Goal: Task Accomplishment & Management: Complete application form

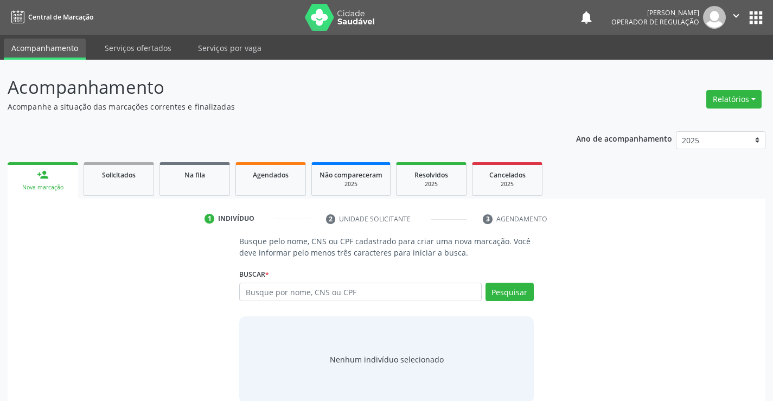
click at [342, 291] on input "text" at bounding box center [360, 292] width 242 height 18
type input "702405527048528"
click at [511, 294] on button "Pesquisar" at bounding box center [509, 292] width 48 height 18
type input "702405527048528"
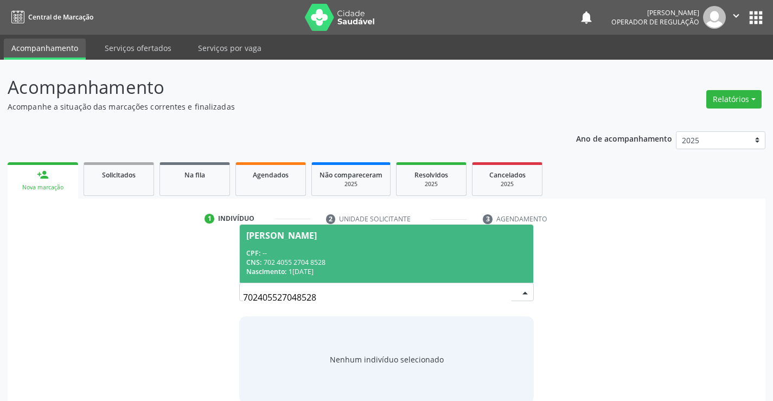
click at [286, 244] on span "[PERSON_NAME] CPF: -- CNS: 702 4055 2704 8528 Nascimento: 1[DATE]" at bounding box center [386, 254] width 293 height 58
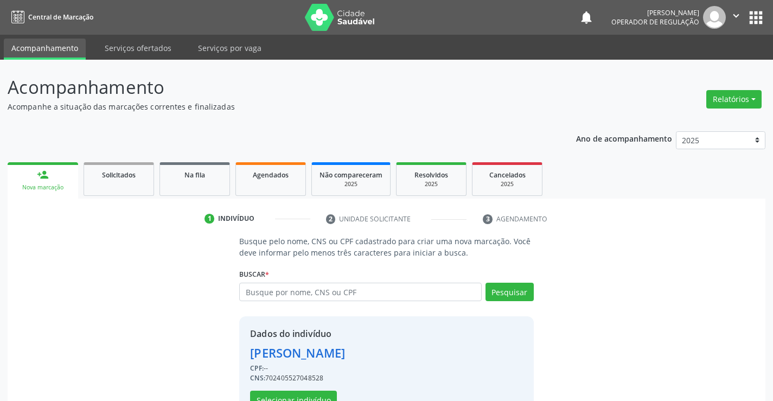
scroll to position [34, 0]
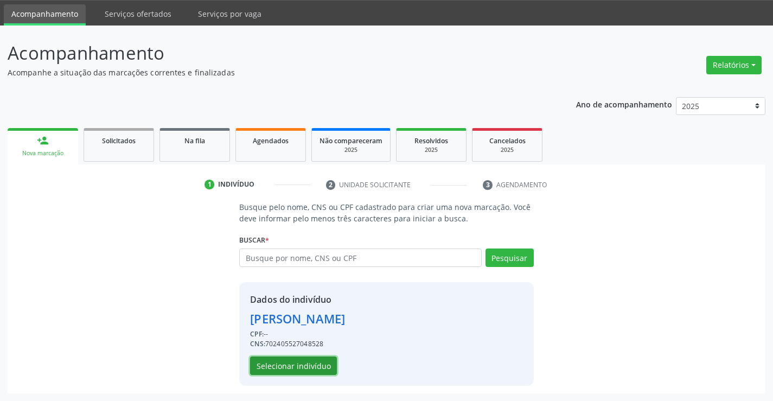
click at [297, 362] on button "Selecionar indivíduo" at bounding box center [293, 365] width 87 height 18
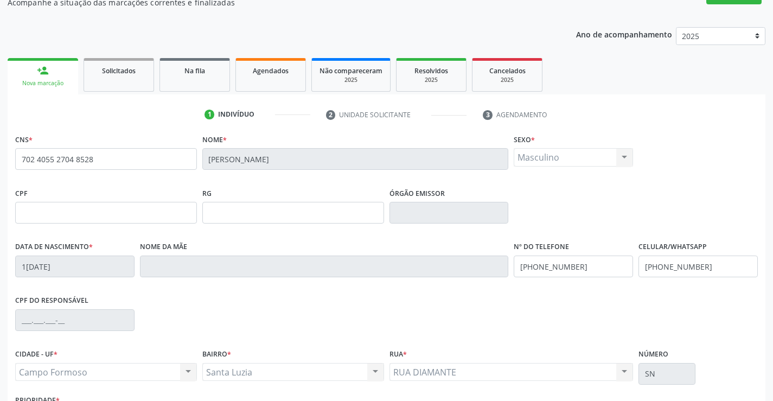
scroll to position [187, 0]
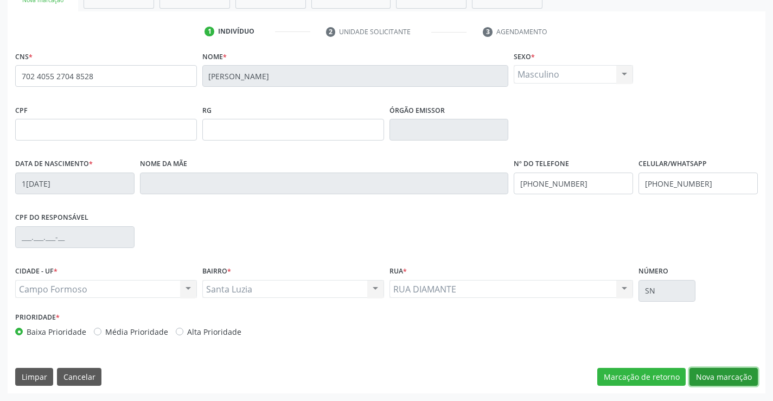
click at [731, 372] on button "Nova marcação" at bounding box center [723, 377] width 68 height 18
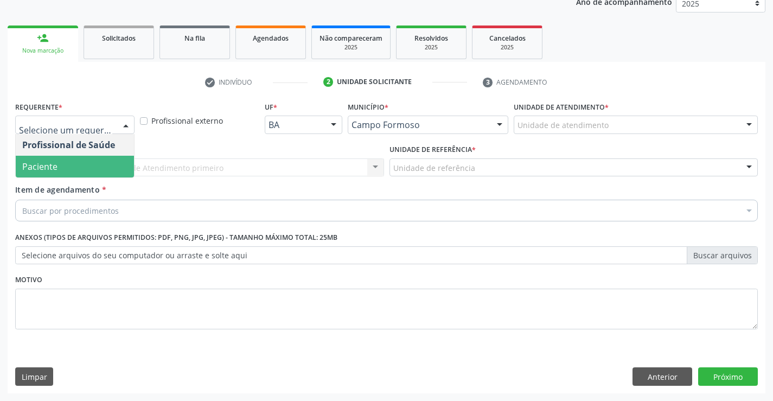
click at [51, 170] on span "Paciente" at bounding box center [39, 167] width 35 height 12
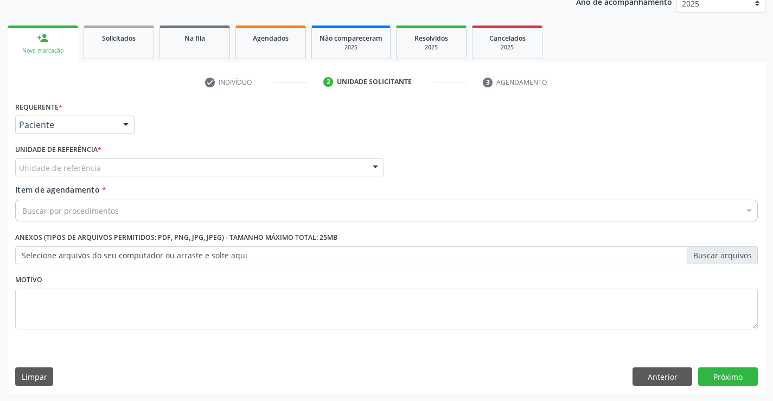
click at [189, 166] on div "Unidade de referência" at bounding box center [199, 167] width 369 height 18
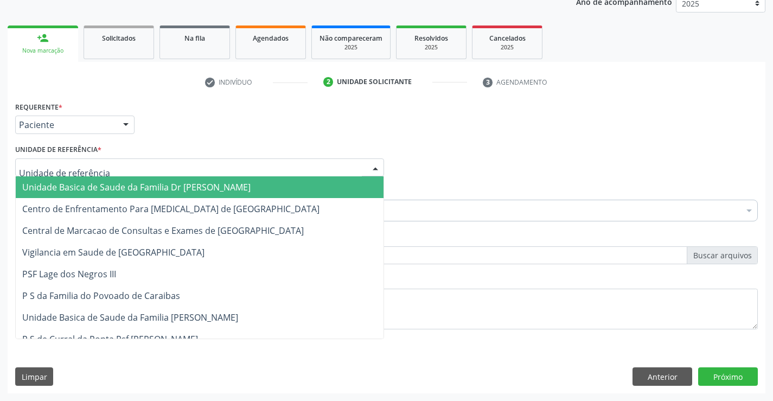
click at [130, 184] on span "Unidade Basica de Saude da Familia Dr [PERSON_NAME]" at bounding box center [136, 187] width 228 height 12
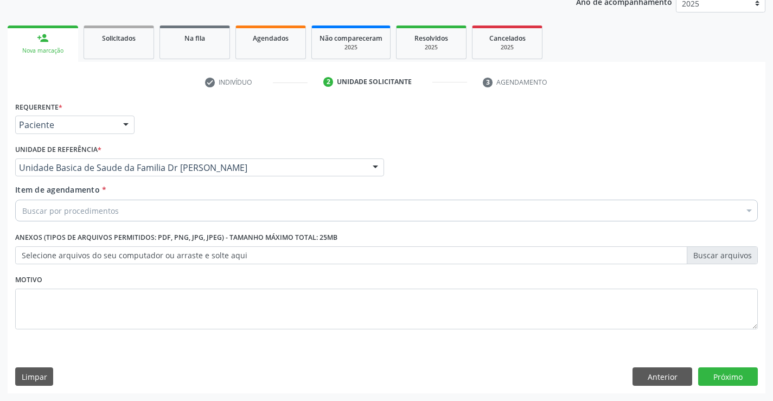
click at [123, 207] on div "Buscar por procedimentos" at bounding box center [386, 211] width 743 height 22
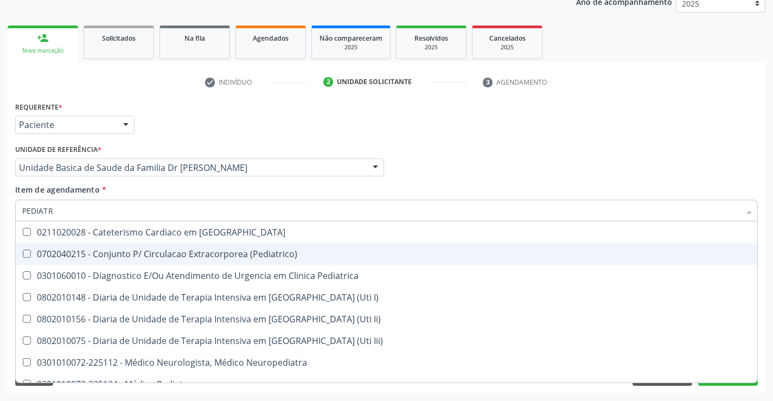
type input "PEDIATRA"
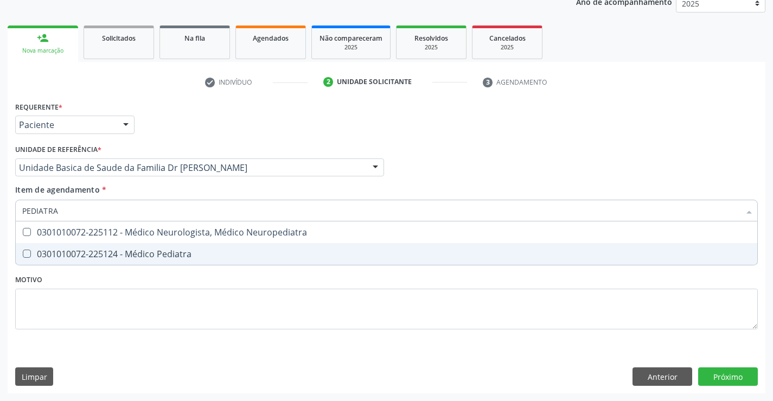
click at [199, 254] on div "0301010072-225124 - Médico Pediatra" at bounding box center [386, 254] width 728 height 9
checkbox Pediatra "true"
click at [202, 306] on div "Requerente * Paciente Profissional de Saúde Paciente Nenhum resultado encontrad…" at bounding box center [386, 222] width 743 height 246
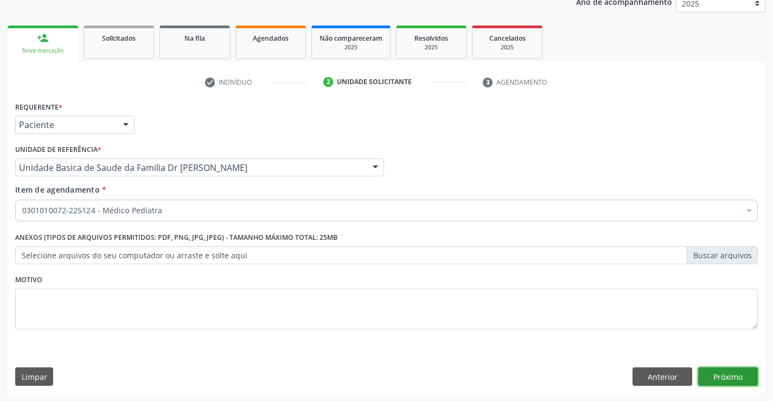
click at [708, 373] on button "Próximo" at bounding box center [728, 376] width 60 height 18
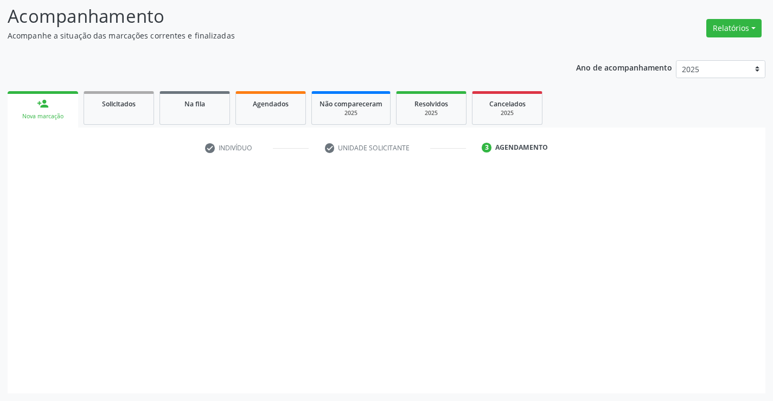
scroll to position [71, 0]
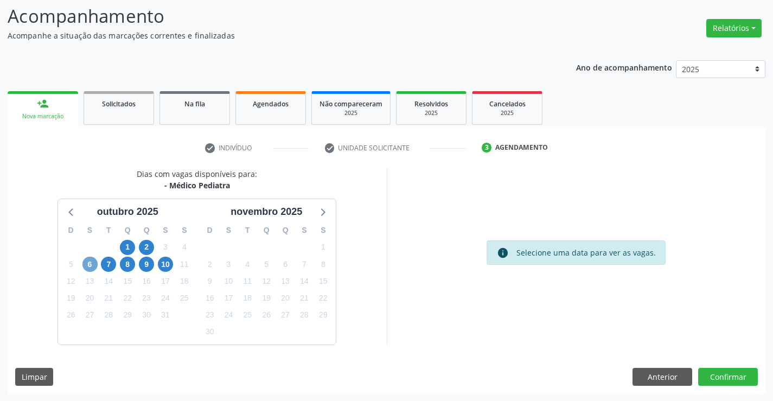
click at [89, 265] on span "6" at bounding box center [89, 264] width 15 height 15
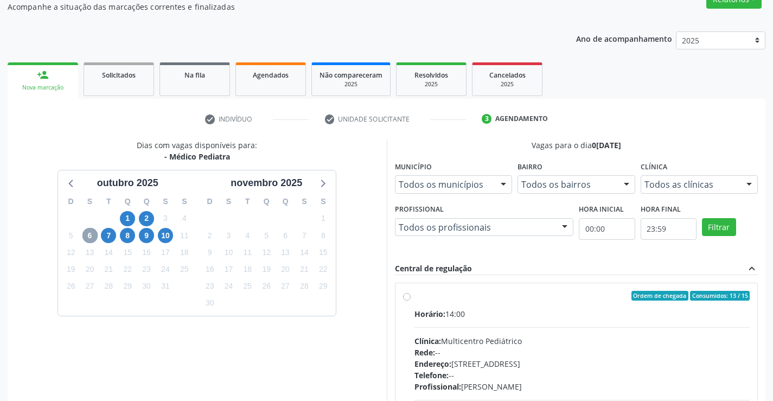
scroll to position [180, 0]
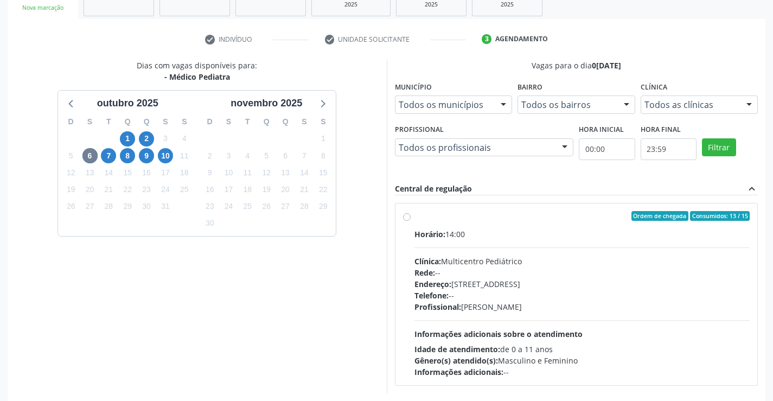
click at [421, 229] on span "Horário:" at bounding box center [429, 234] width 31 height 10
click at [411, 221] on input "Ordem de chegada Consumidos: 13 / 15 Horário: 14:00 Clínica: Multicentro Pediát…" at bounding box center [407, 216] width 8 height 10
radio input "true"
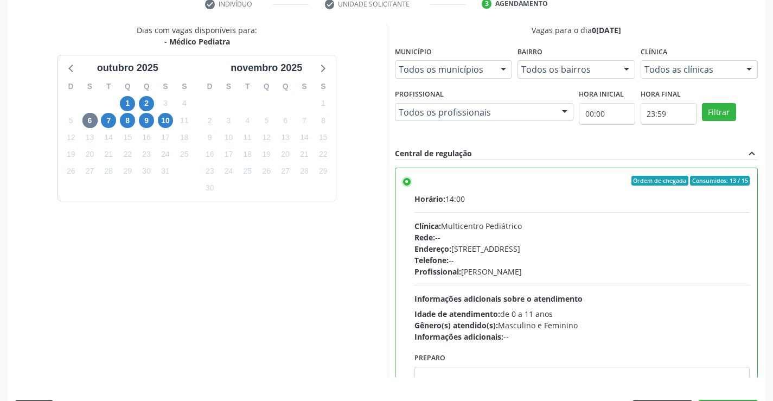
scroll to position [247, 0]
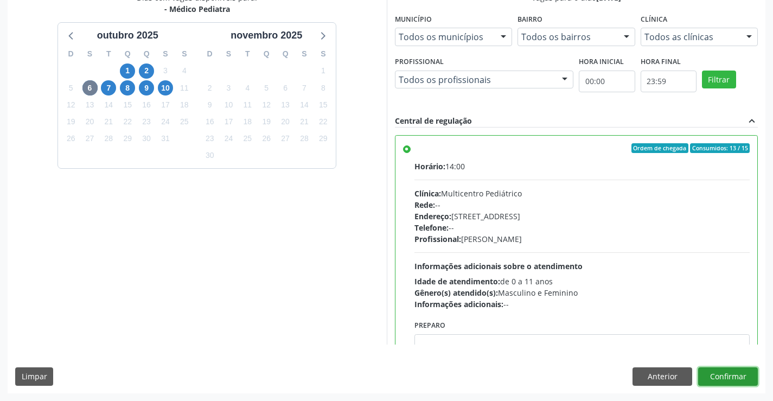
click at [733, 375] on button "Confirmar" at bounding box center [728, 376] width 60 height 18
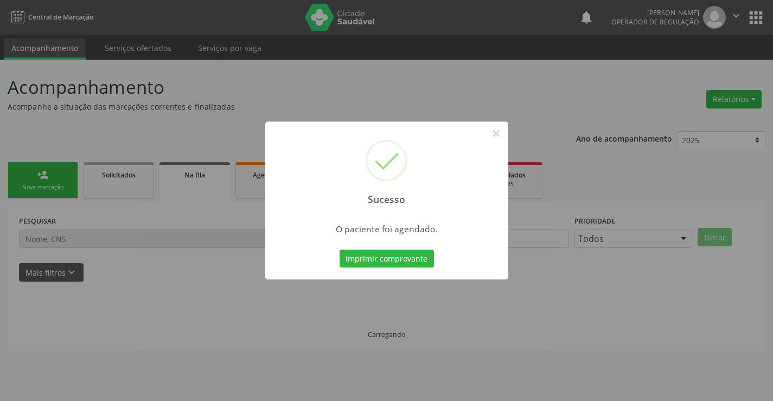
scroll to position [0, 0]
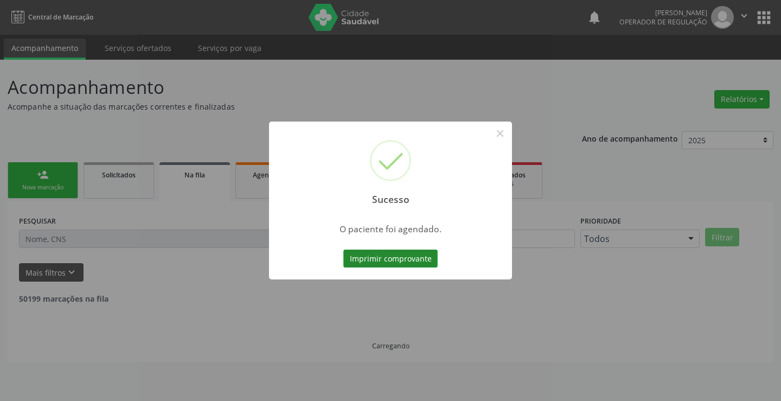
click at [414, 258] on button "Imprimir comprovante" at bounding box center [390, 259] width 94 height 18
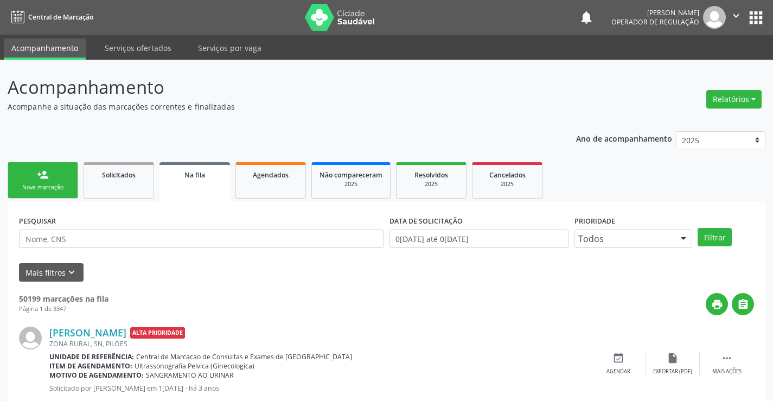
click at [40, 170] on div "person_add" at bounding box center [43, 175] width 12 height 12
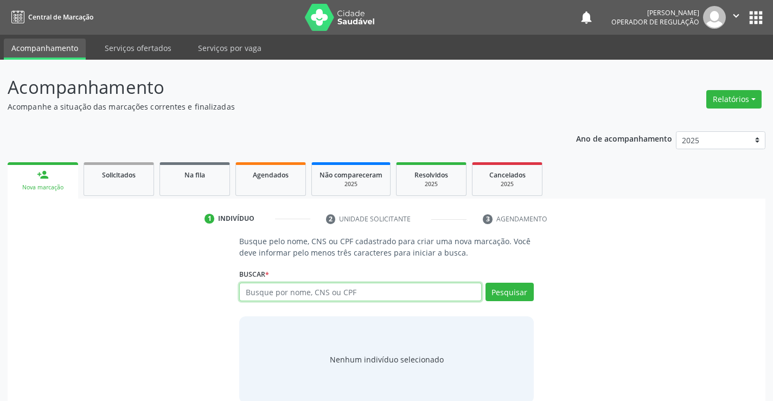
click at [283, 291] on input "text" at bounding box center [360, 292] width 242 height 18
type input "[PERSON_NAME]"
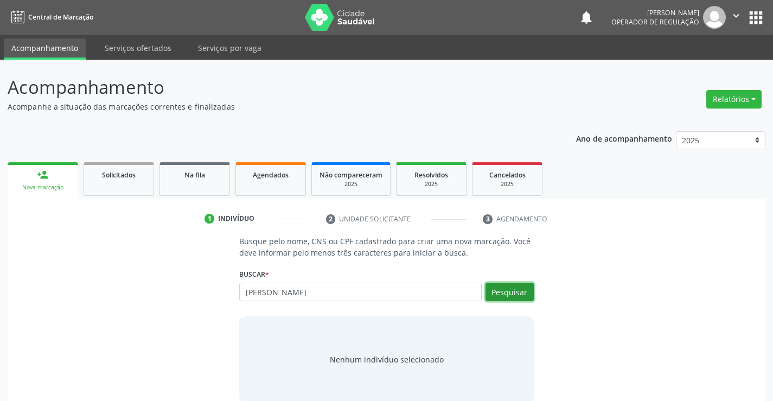
click at [502, 289] on button "Pesquisar" at bounding box center [509, 292] width 48 height 18
type input "[PERSON_NAME]"
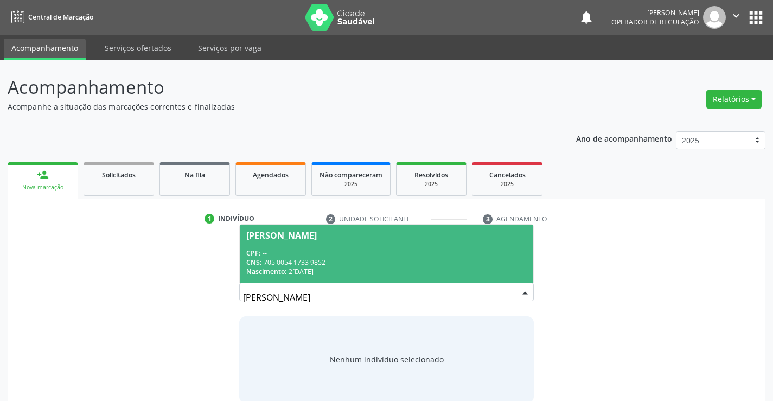
click at [311, 250] on div "CPF: --" at bounding box center [386, 252] width 280 height 9
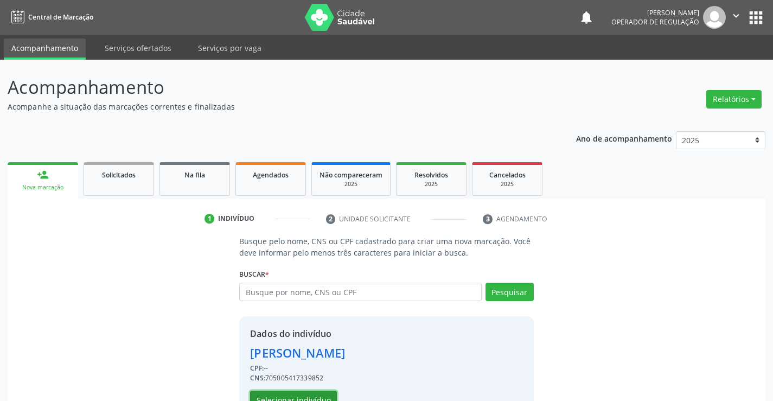
click at [295, 392] on button "Selecionar indivíduo" at bounding box center [293, 400] width 87 height 18
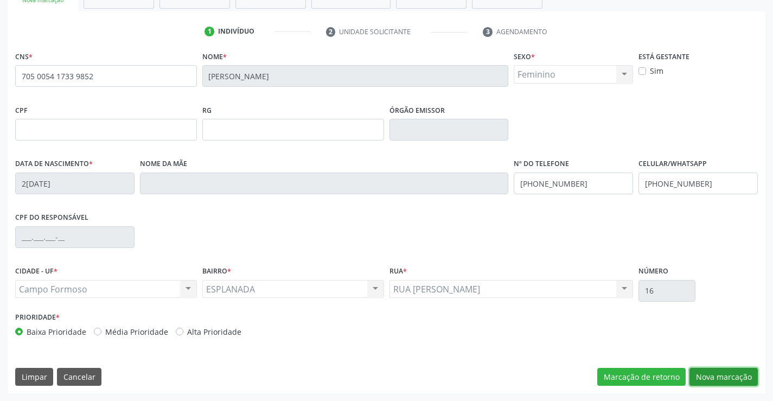
click at [714, 372] on button "Nova marcação" at bounding box center [723, 377] width 68 height 18
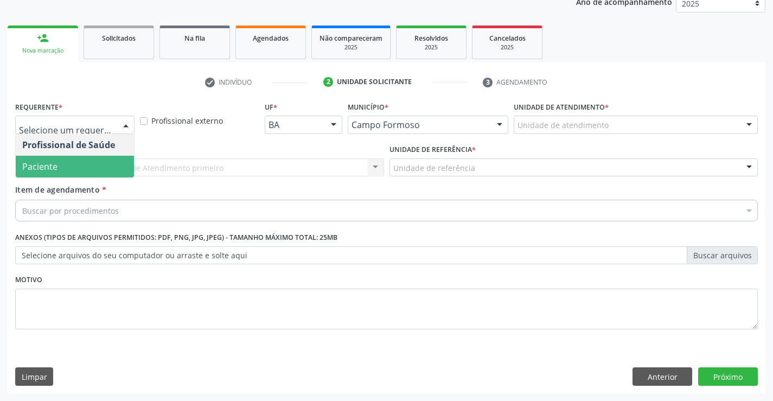
click at [70, 169] on span "Paciente" at bounding box center [75, 167] width 118 height 22
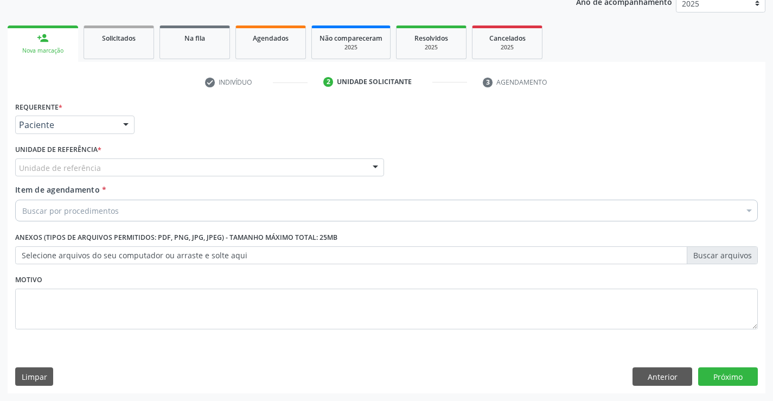
click at [193, 171] on div "Unidade de referência" at bounding box center [199, 167] width 369 height 18
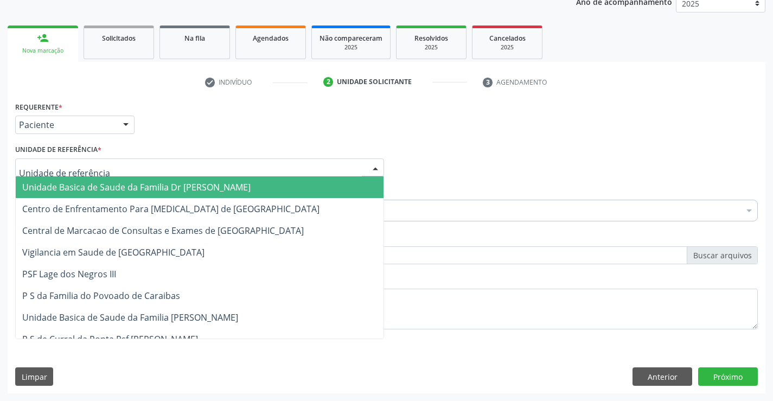
click at [165, 182] on span "Unidade Basica de Saude da Familia Dr [PERSON_NAME]" at bounding box center [136, 187] width 228 height 12
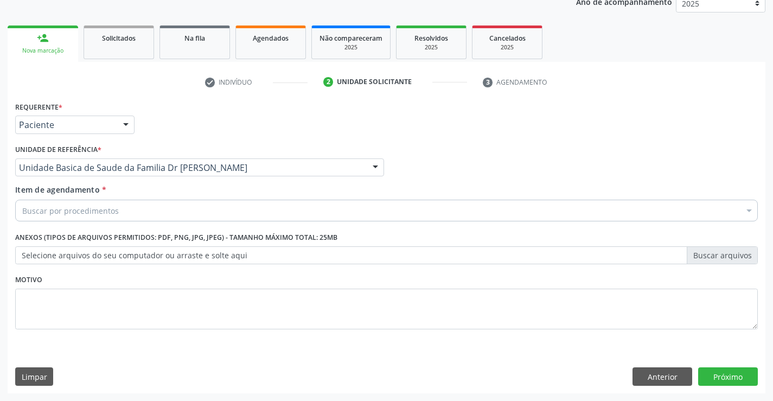
click at [139, 203] on div "Buscar por procedimentos" at bounding box center [386, 211] width 743 height 22
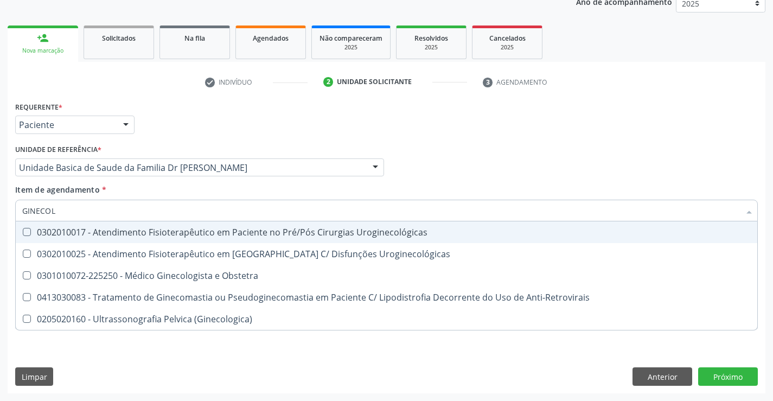
type input "GINECOLO"
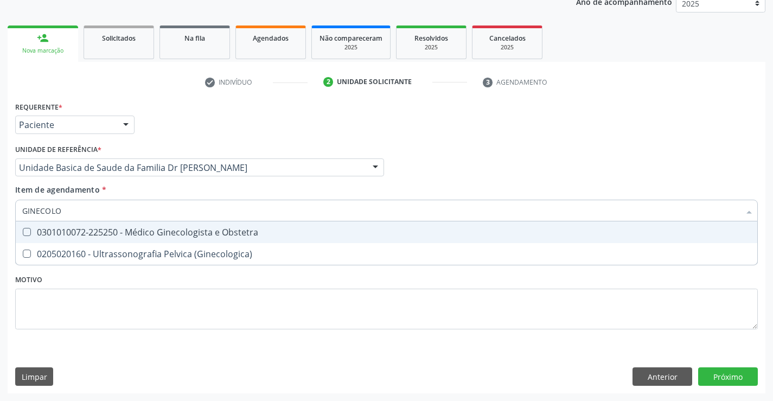
click at [163, 229] on div "0301010072-225250 - Médico Ginecologista e Obstetra" at bounding box center [386, 232] width 728 height 9
checkbox Obstetra "true"
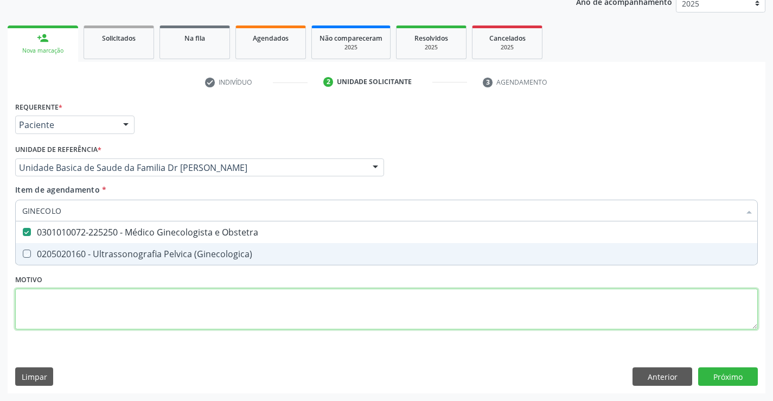
click at [189, 310] on div "Requerente * Paciente Profissional de Saúde Paciente Nenhum resultado encontrad…" at bounding box center [386, 222] width 743 height 246
checkbox \(Ginecologica\) "true"
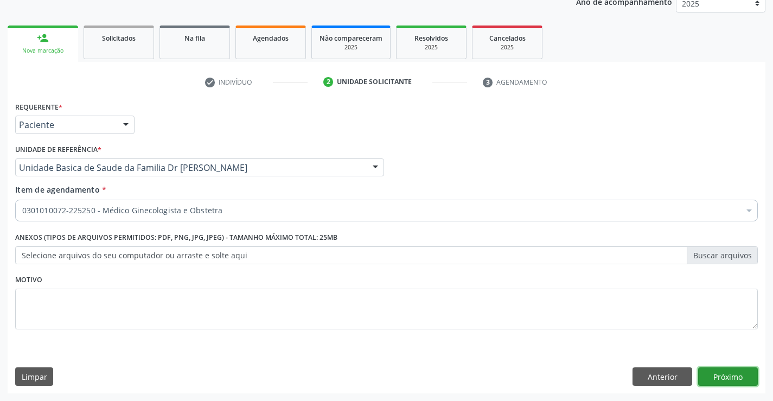
click at [719, 381] on button "Próximo" at bounding box center [728, 376] width 60 height 18
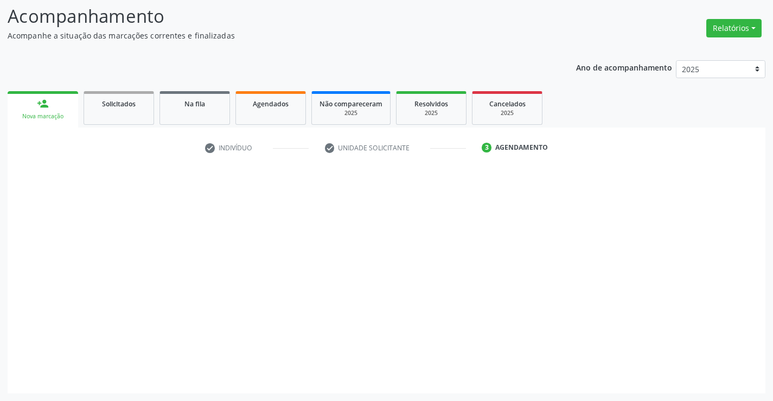
scroll to position [71, 0]
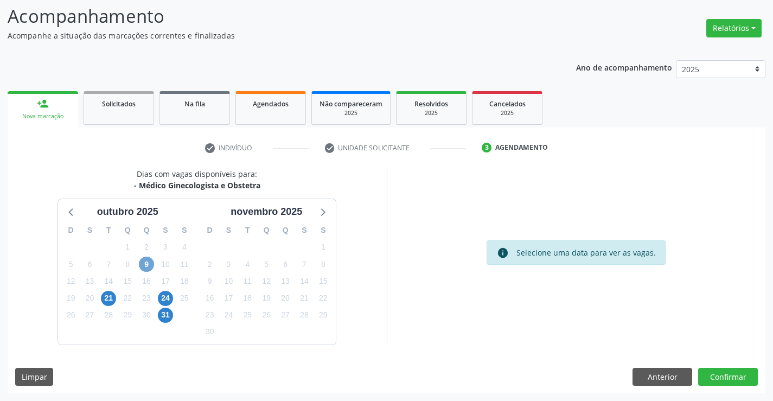
click at [147, 266] on span "9" at bounding box center [146, 264] width 15 height 15
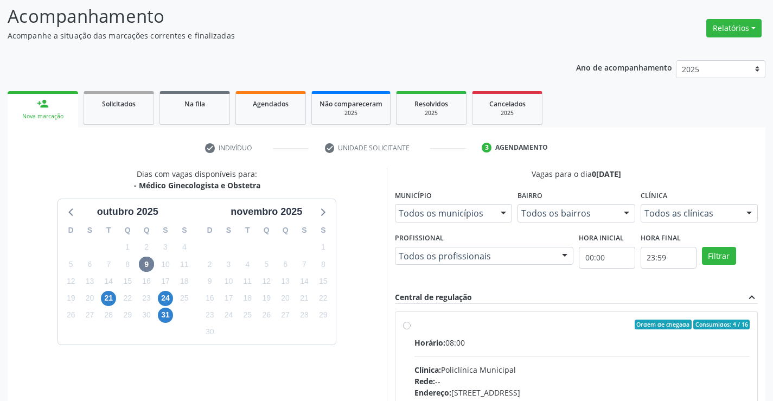
click at [416, 328] on div "Ordem de chegada Consumidos: 4 / 16" at bounding box center [582, 324] width 336 height 10
click at [411, 328] on input "Ordem de chegada Consumidos: 4 / 16 Horário: 08:00 Clínica: Policlínica Municip…" at bounding box center [407, 324] width 8 height 10
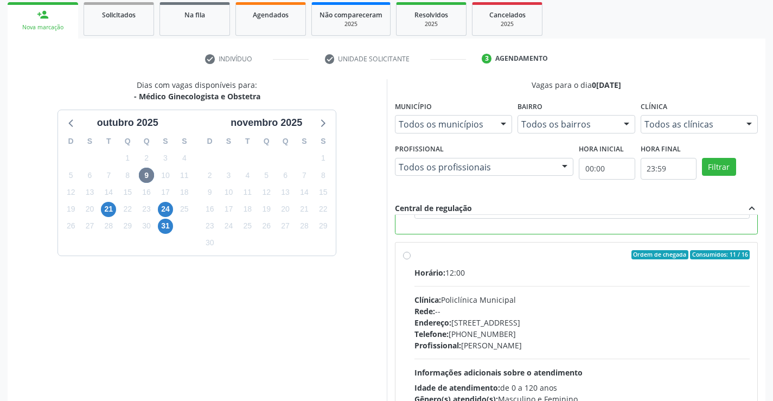
scroll to position [247, 0]
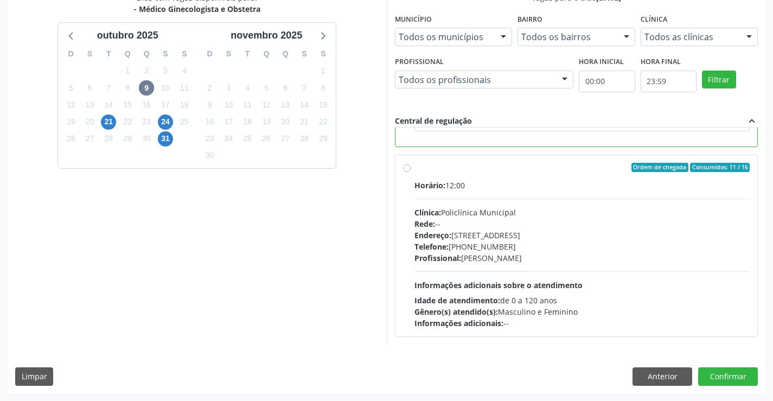
click at [414, 168] on label "Ordem de chegada Consumidos: 11 / 16 Horário: 12:00 Clínica: Policlínica Munici…" at bounding box center [582, 246] width 336 height 167
click at [410, 168] on input "Ordem de chegada Consumidos: 11 / 16 Horário: 12:00 Clínica: Policlínica Munici…" at bounding box center [407, 168] width 8 height 10
radio input "false"
radio input "true"
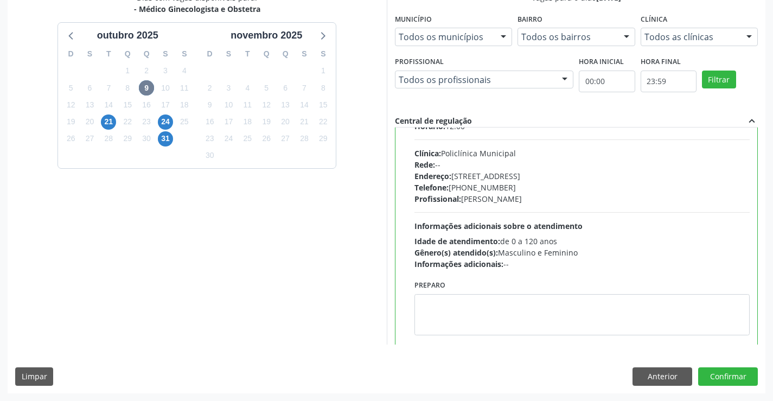
scroll to position [244, 0]
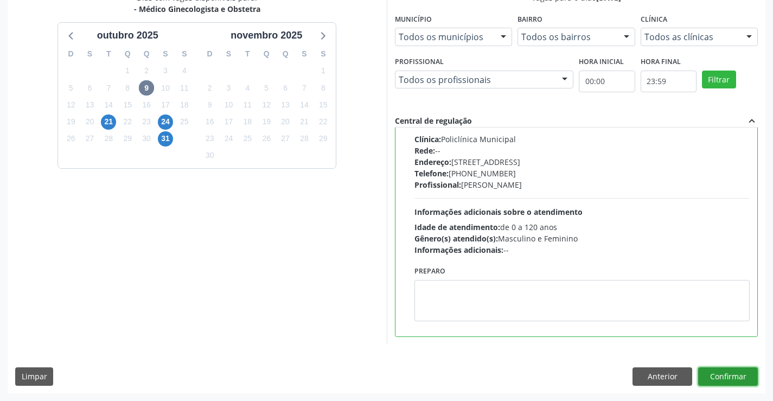
click at [729, 373] on button "Confirmar" at bounding box center [728, 376] width 60 height 18
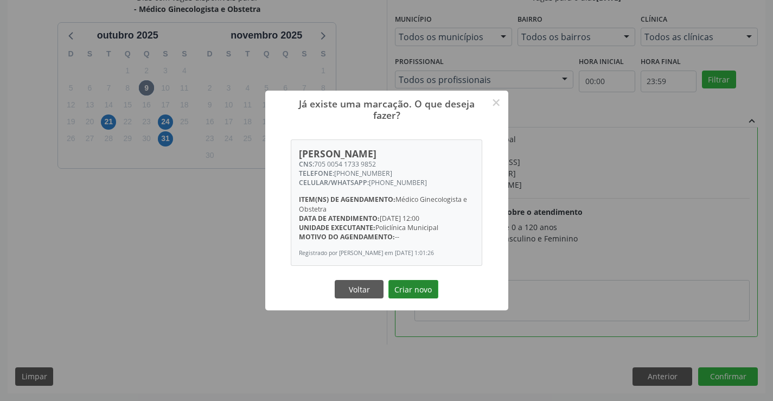
click at [413, 293] on button "Criar novo" at bounding box center [413, 289] width 50 height 18
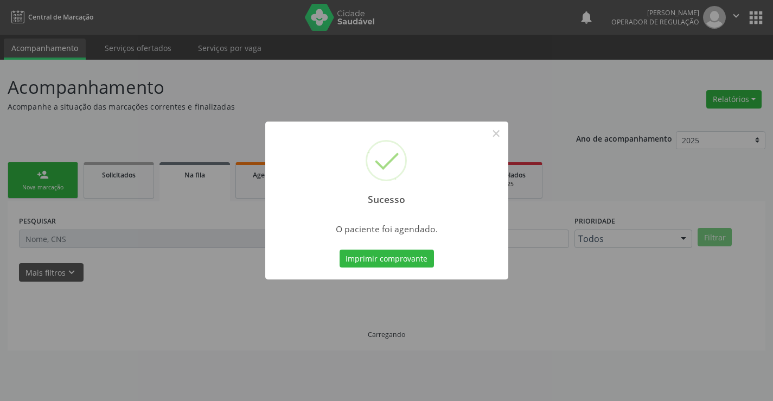
scroll to position [0, 0]
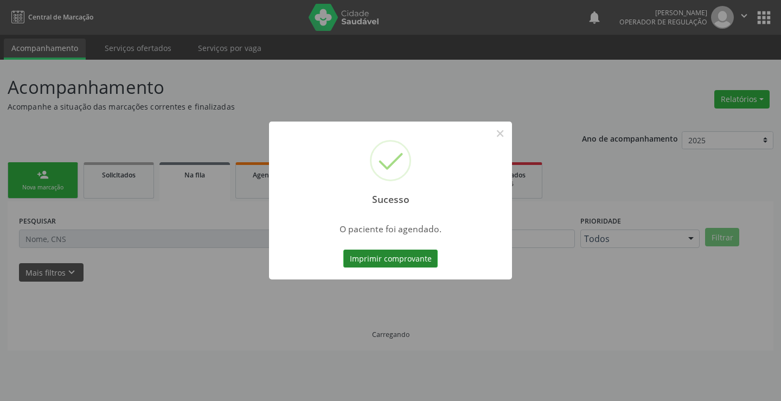
click at [382, 258] on button "Imprimir comprovante" at bounding box center [390, 259] width 94 height 18
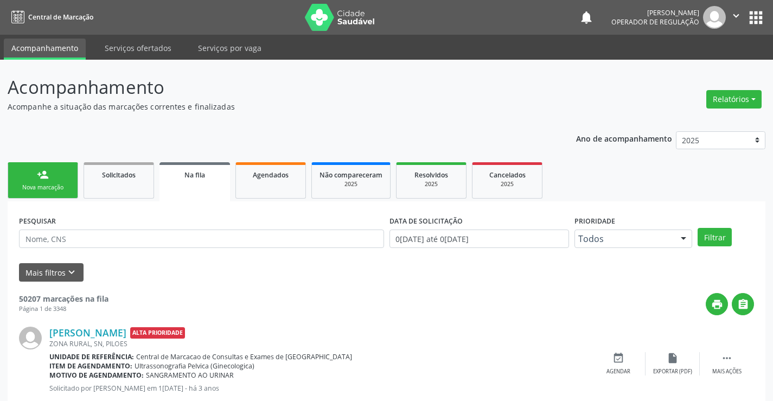
click at [736, 17] on icon "" at bounding box center [736, 16] width 12 height 12
click at [687, 67] on link "Sair" at bounding box center [708, 66] width 75 height 15
